Goal: Navigation & Orientation: Find specific page/section

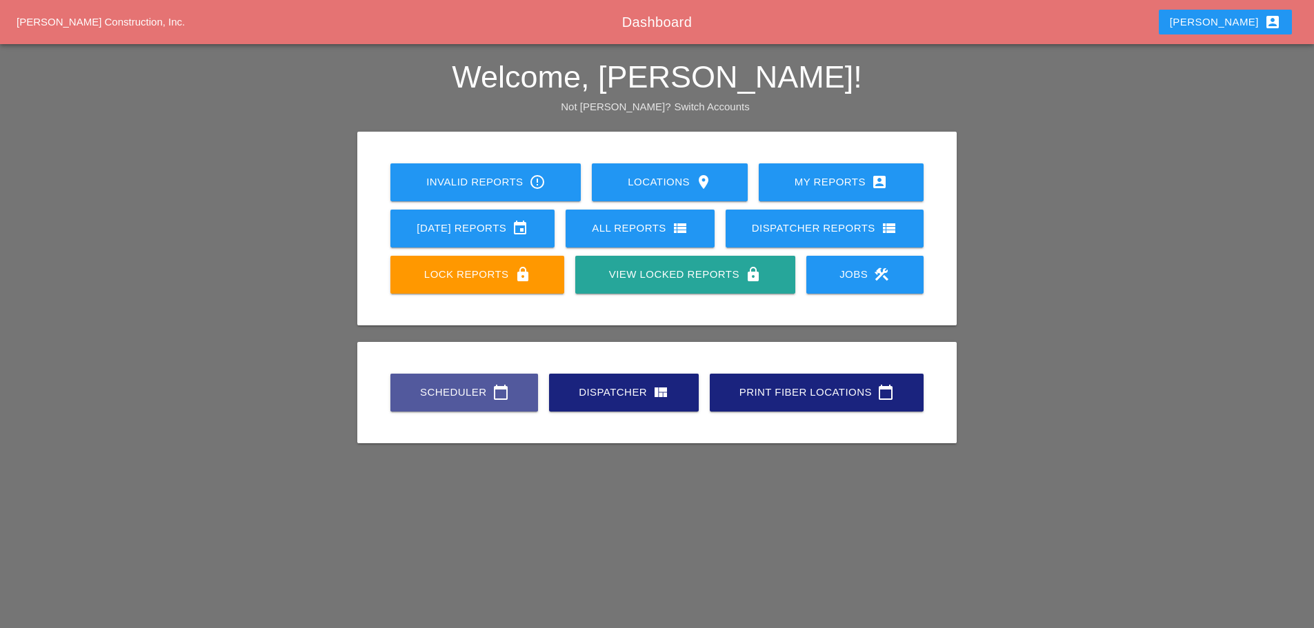
click at [476, 401] on link "Scheduler calendar_today" at bounding box center [464, 393] width 148 height 38
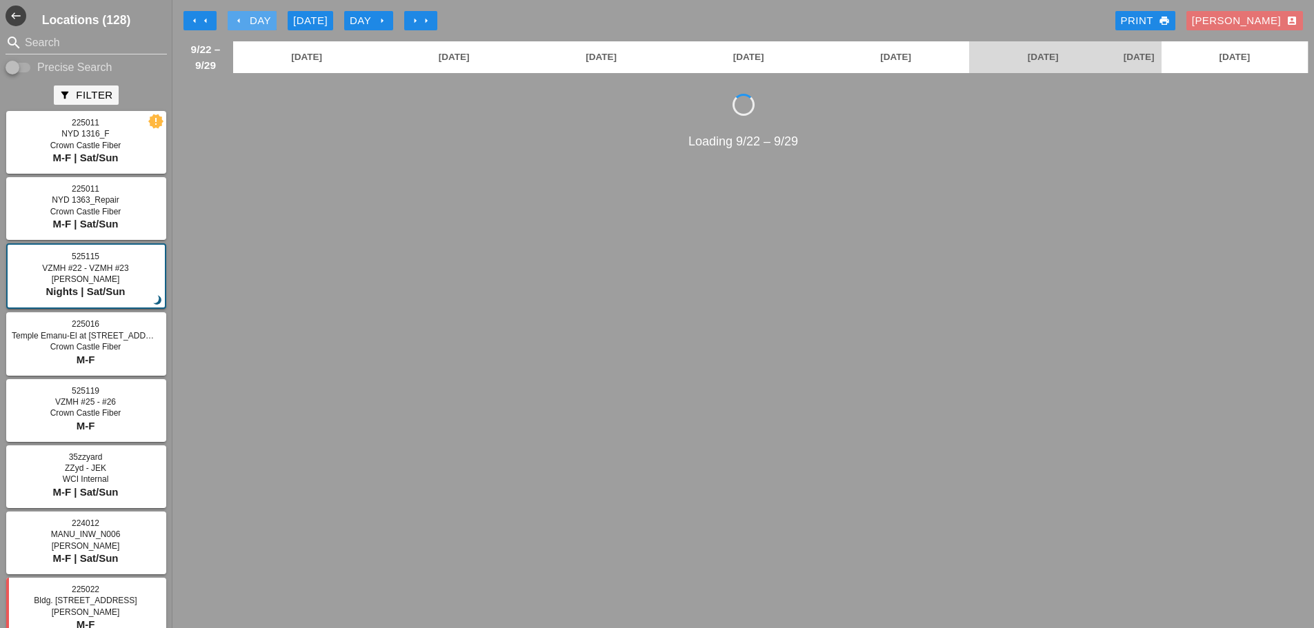
click at [239, 21] on icon "arrow_left" at bounding box center [238, 20] width 11 height 11
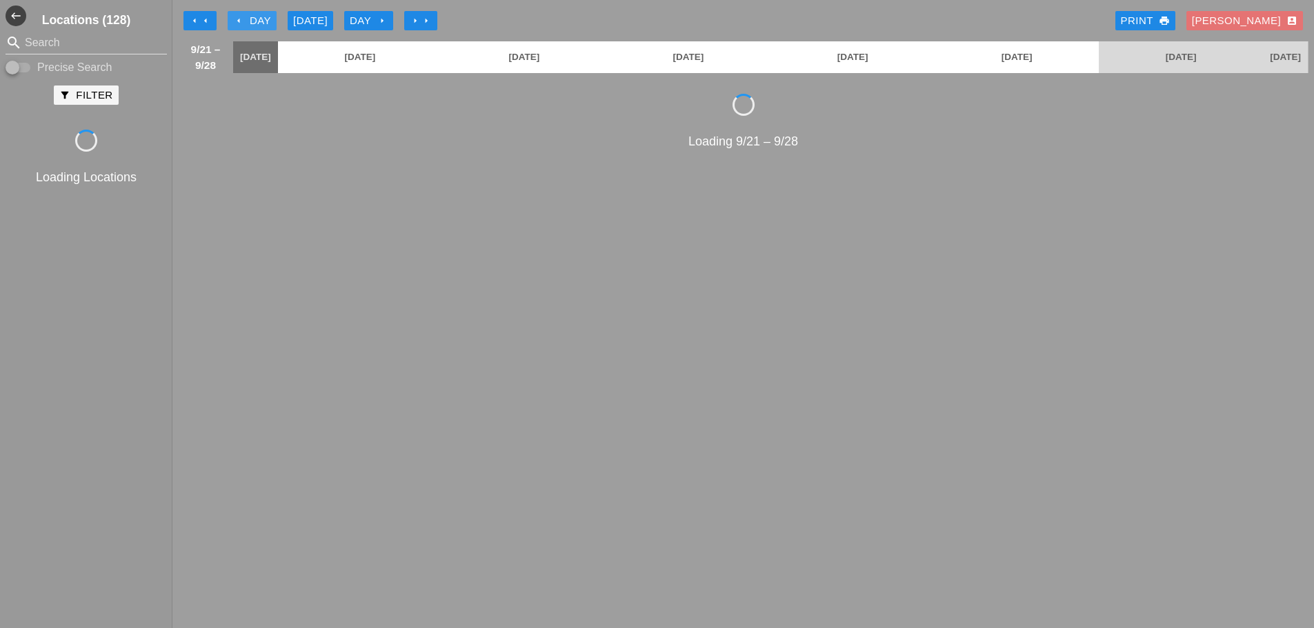
click at [239, 21] on icon "arrow_left" at bounding box center [238, 20] width 11 height 11
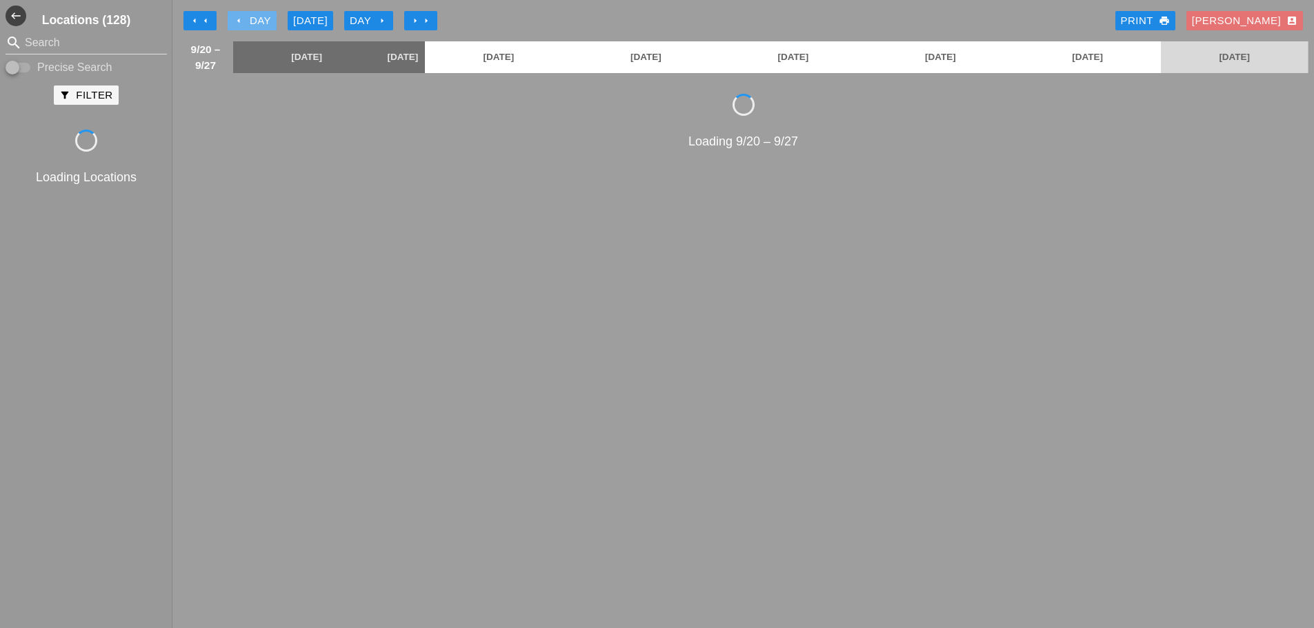
click at [239, 21] on icon "arrow_left" at bounding box center [238, 20] width 11 height 11
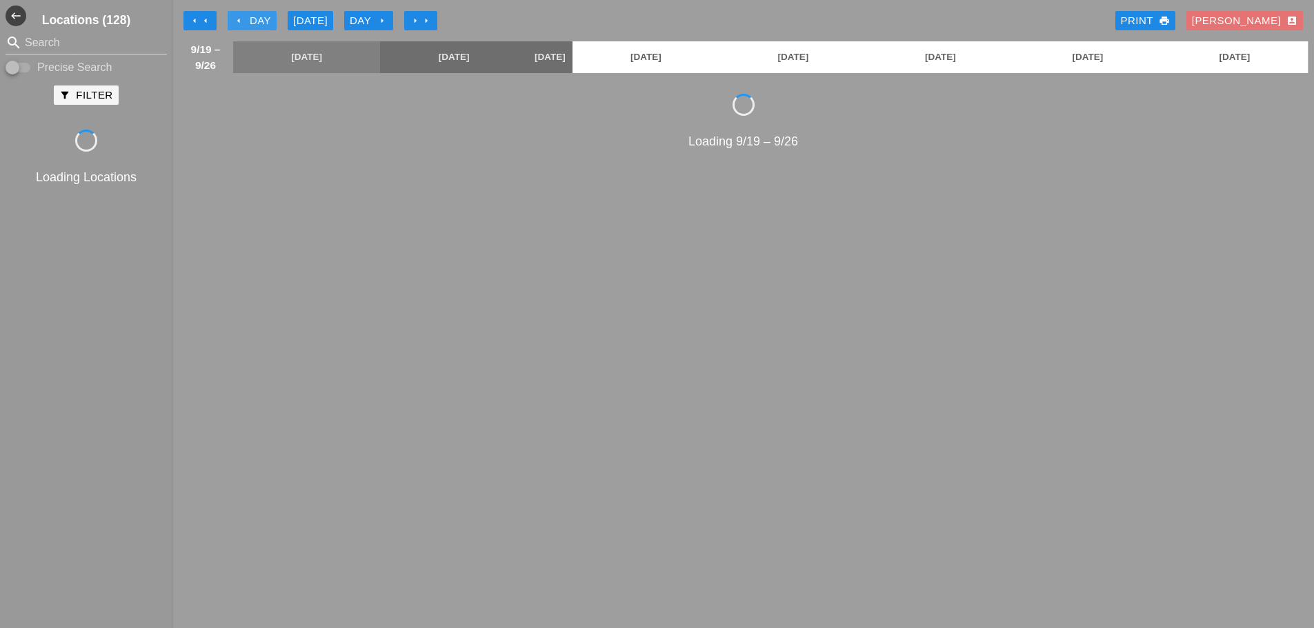
click at [239, 21] on icon "arrow_left" at bounding box center [238, 20] width 11 height 11
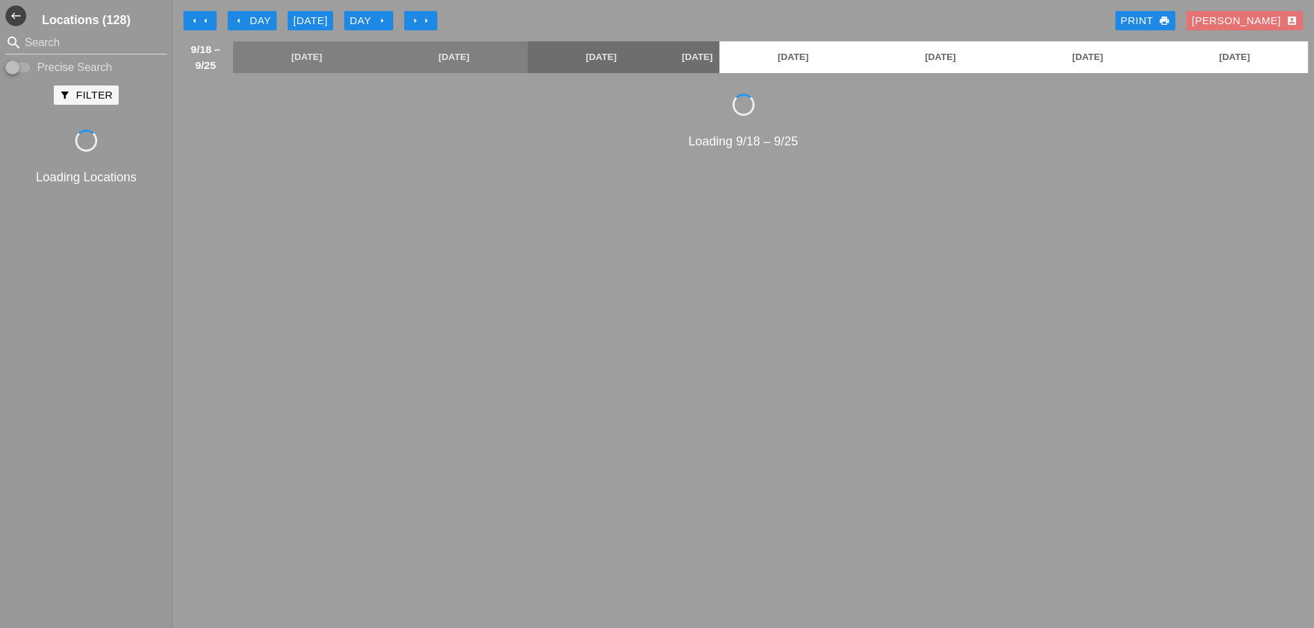
click at [239, 21] on icon "arrow_left" at bounding box center [238, 20] width 11 height 11
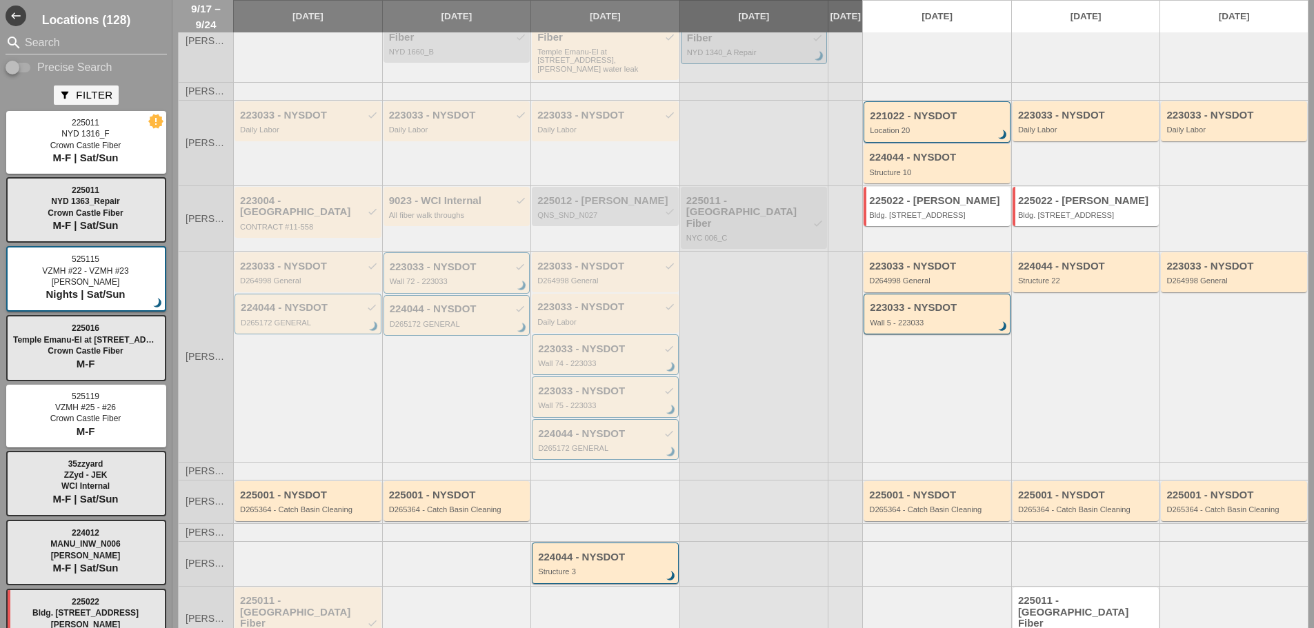
scroll to position [317, 0]
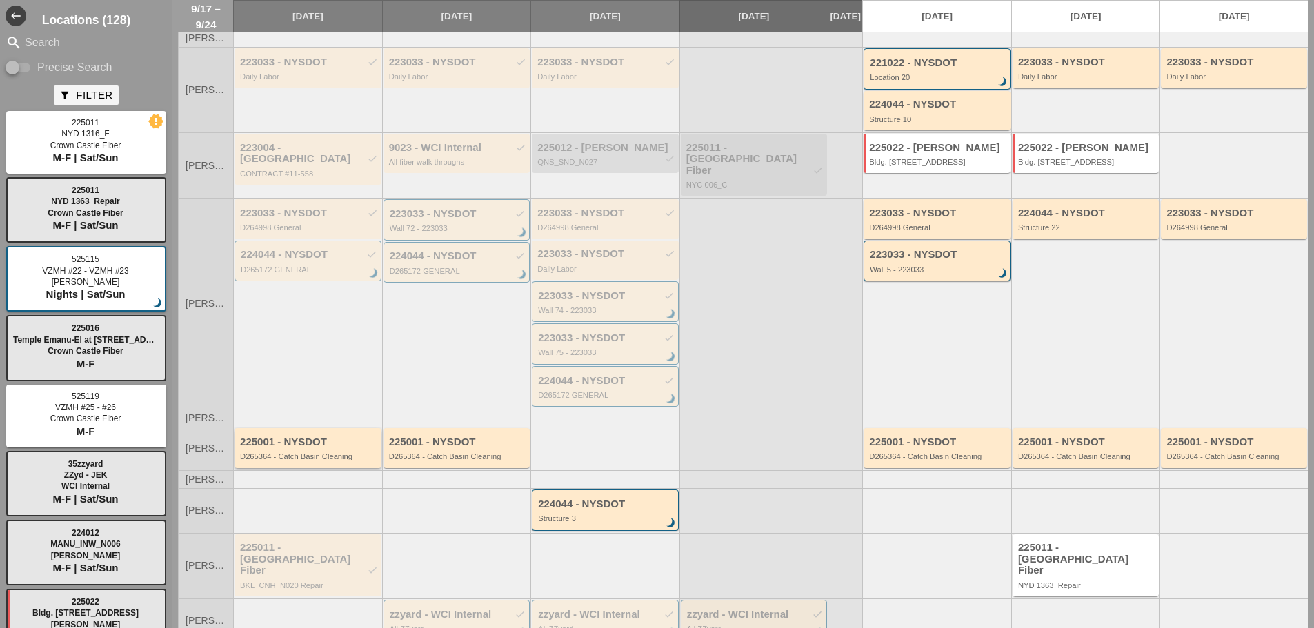
click at [292, 452] on div "D265364 - Catch Basin Cleaning" at bounding box center [309, 456] width 138 height 8
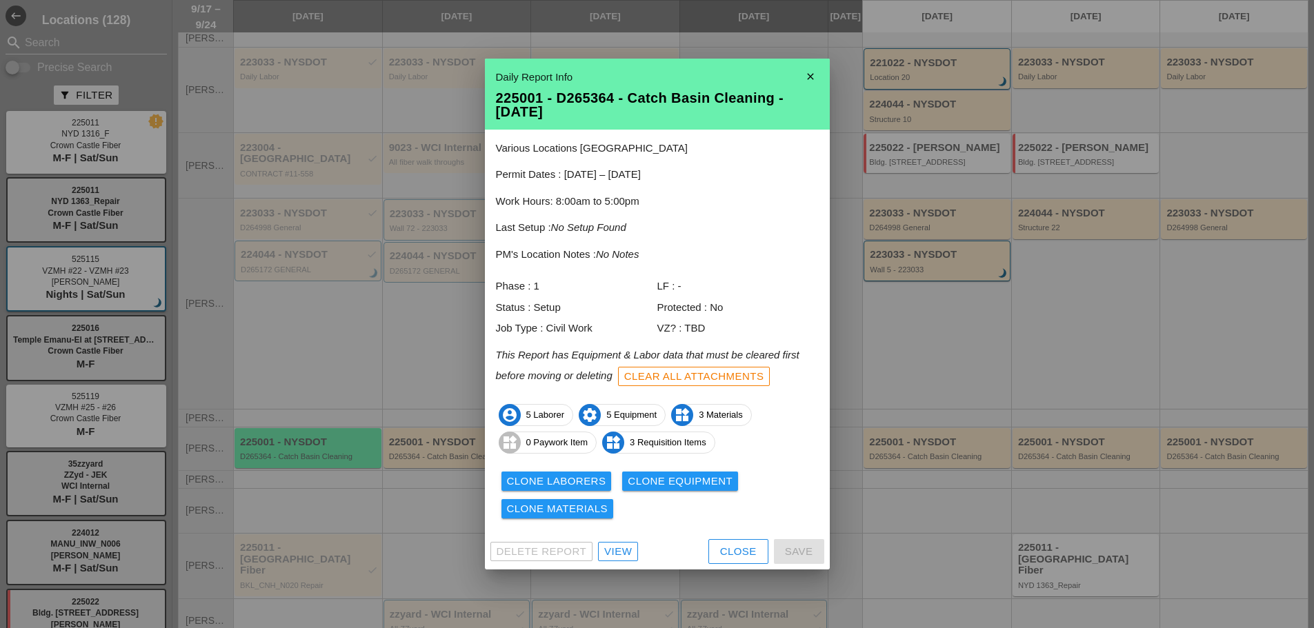
click at [601, 552] on link "View" at bounding box center [618, 551] width 40 height 19
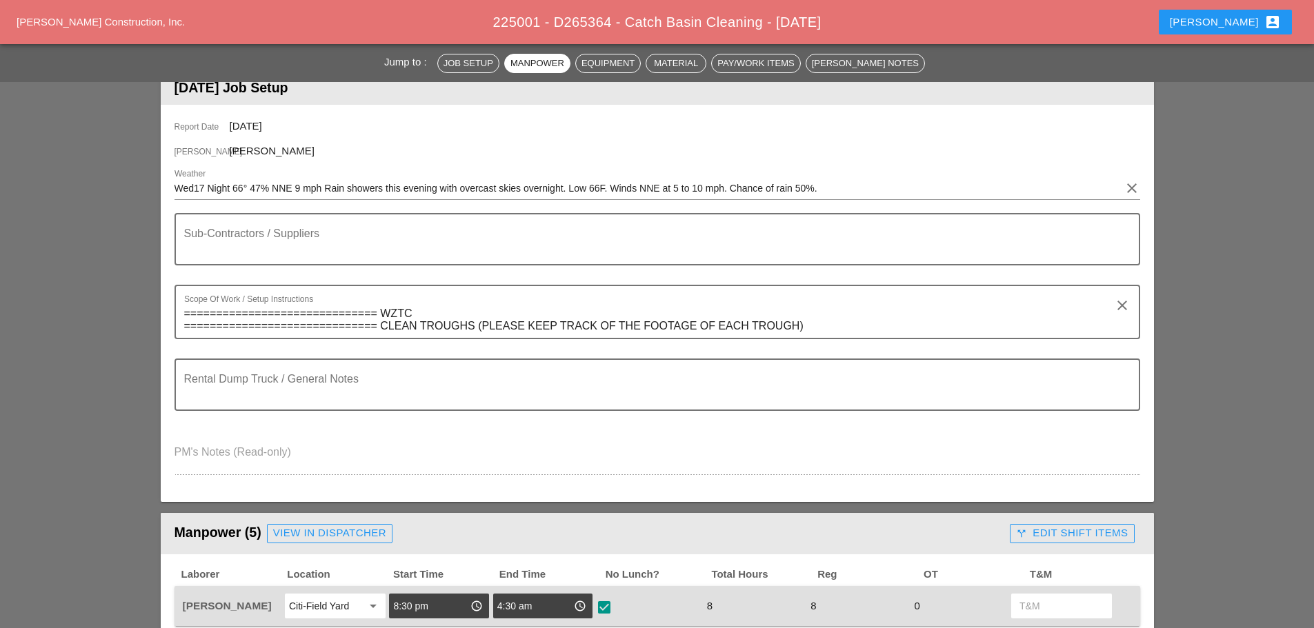
scroll to position [94, 0]
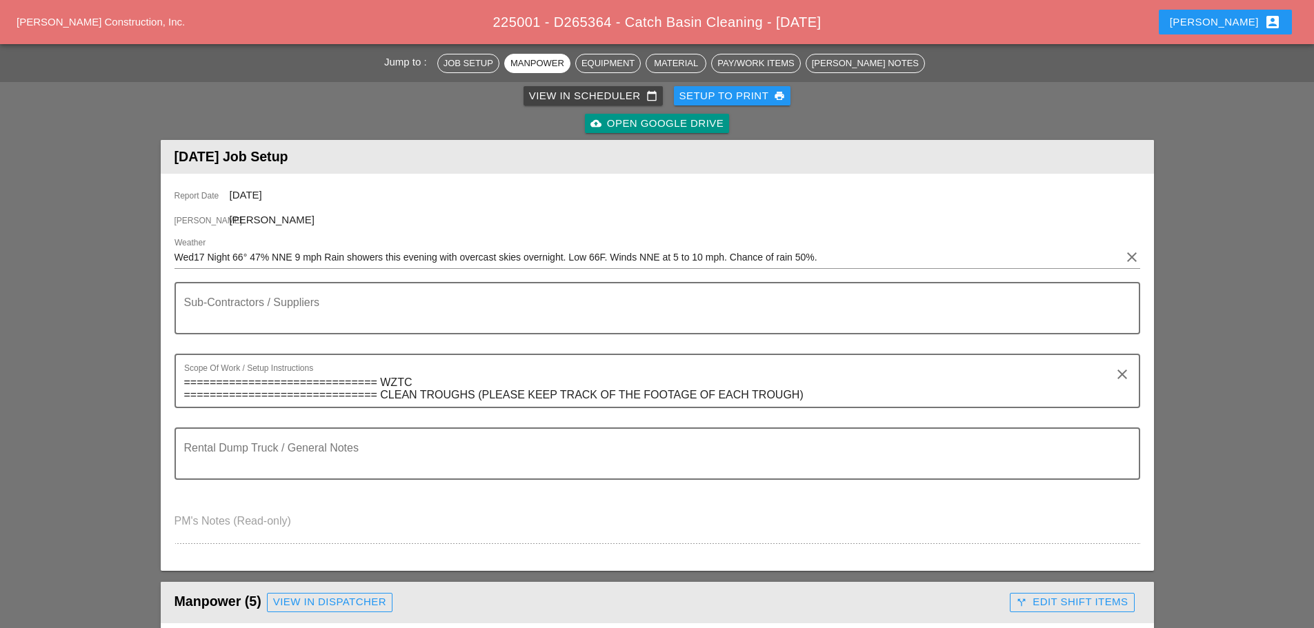
click at [1252, 23] on div "[PERSON_NAME] account_box" at bounding box center [1225, 22] width 111 height 17
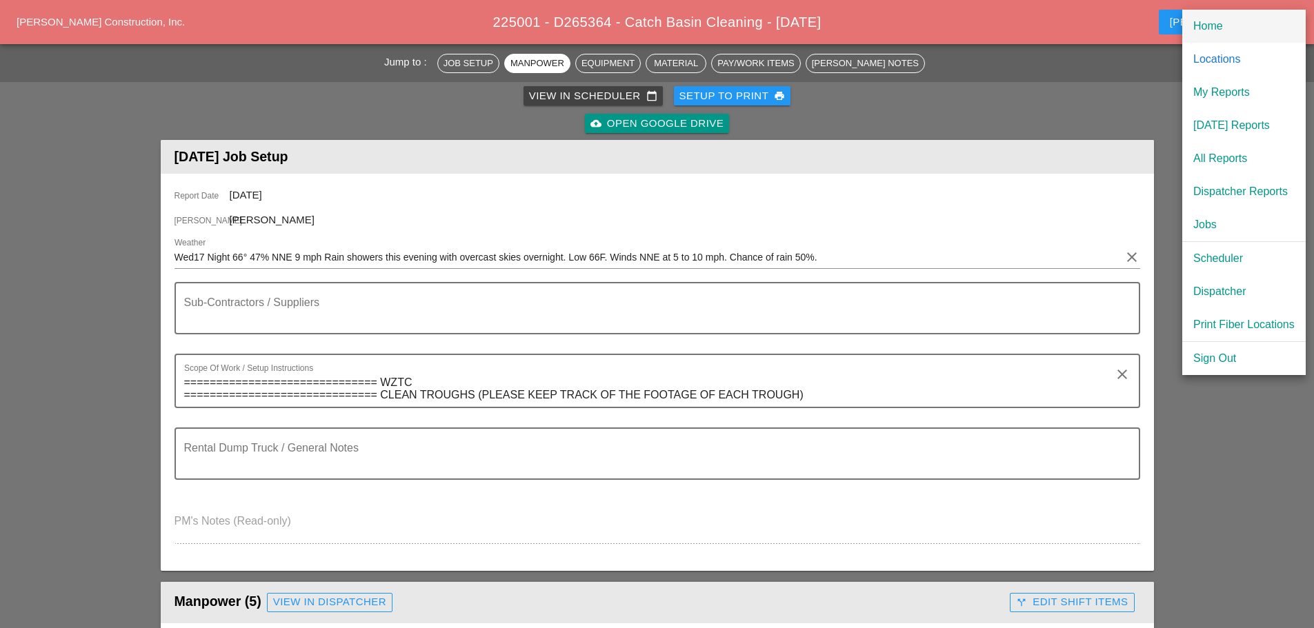
click at [1205, 29] on div "Home" at bounding box center [1243, 26] width 101 height 17
